Goal: Task Accomplishment & Management: Manage account settings

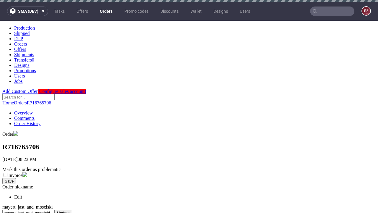
scroll to position [241, 0]
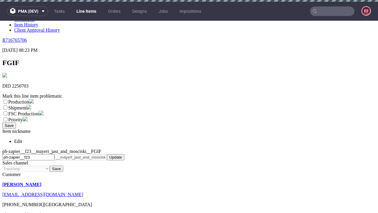
scroll to position [2, 0]
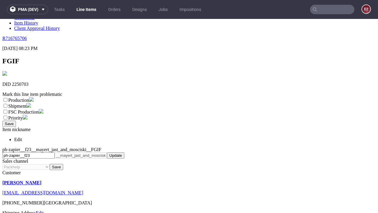
select select "dtp_ca_needed"
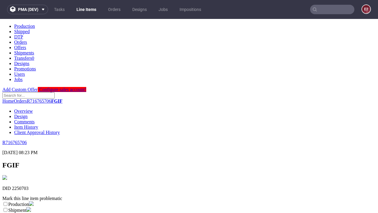
scroll to position [0, 0]
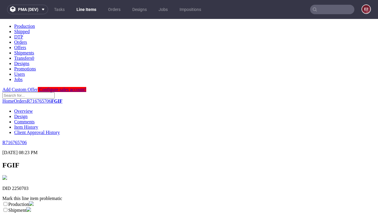
checkbox input "true"
